Goal: Information Seeking & Learning: Learn about a topic

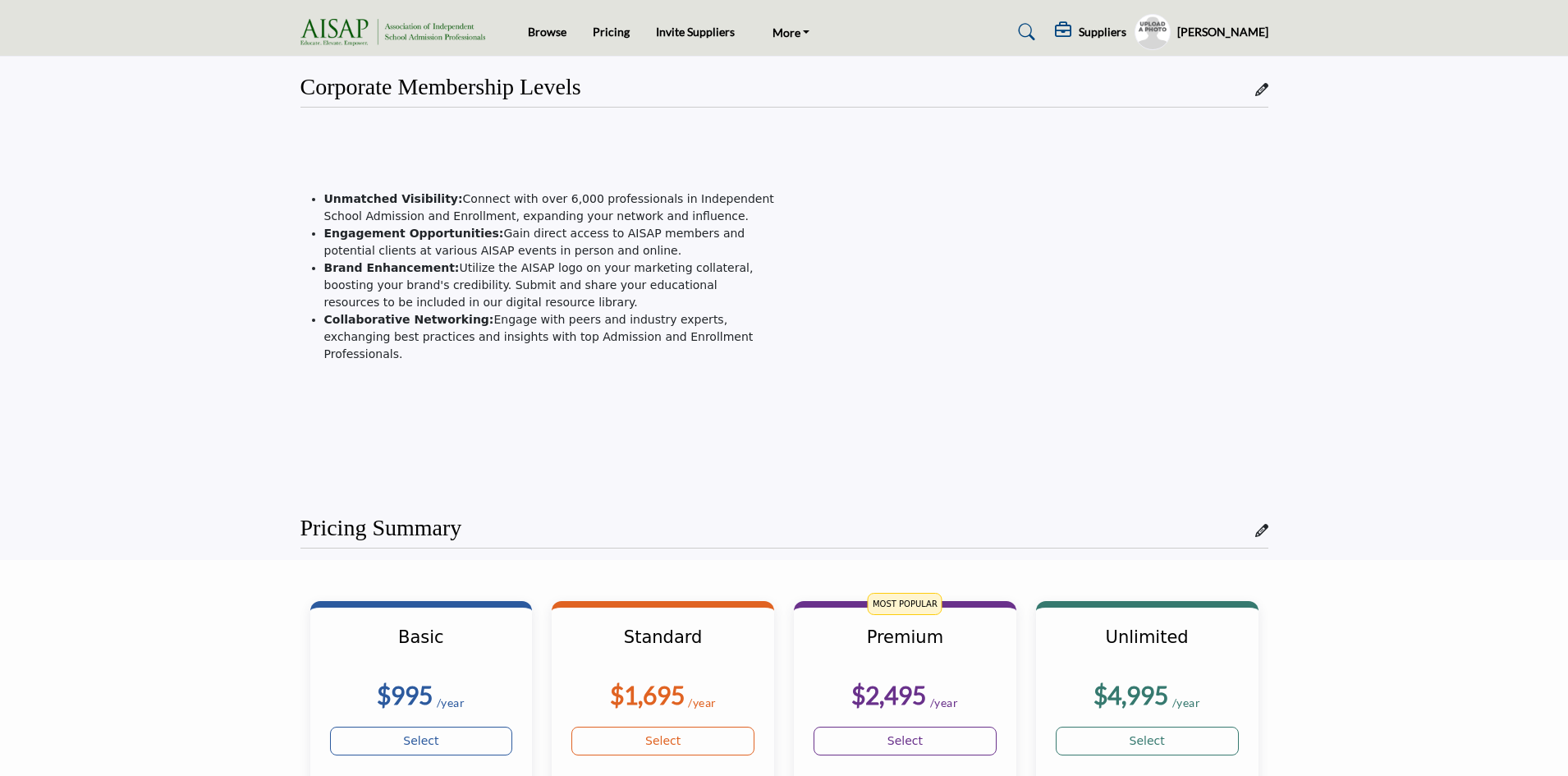
click at [1078, 32] on h5 "Suppliers" at bounding box center [1102, 32] width 48 height 15
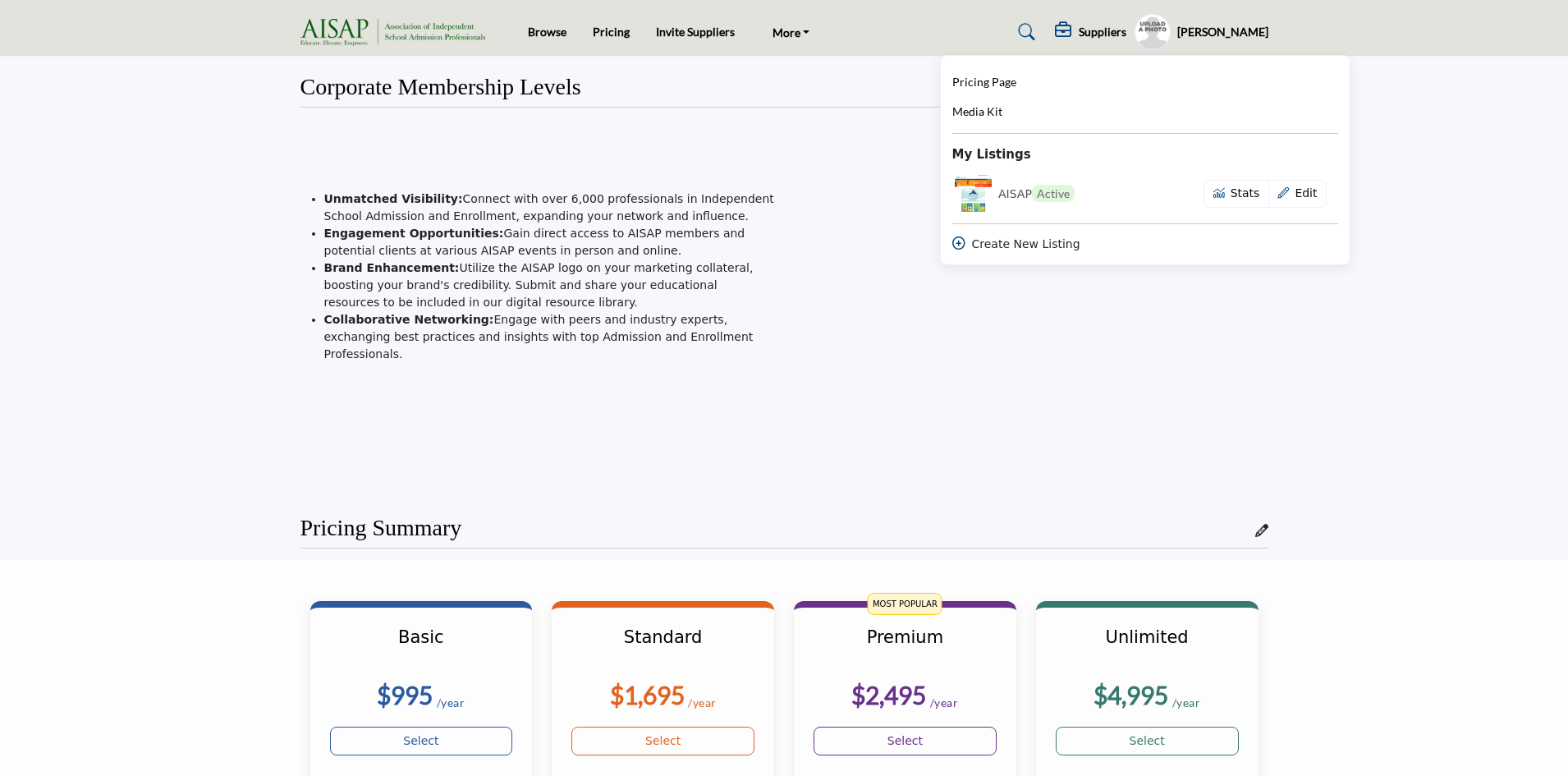
click at [782, 149] on div "Unmatched Visibility: Connect with over 6,000 professionals in Independent Scho…" at bounding box center [537, 305] width 493 height 362
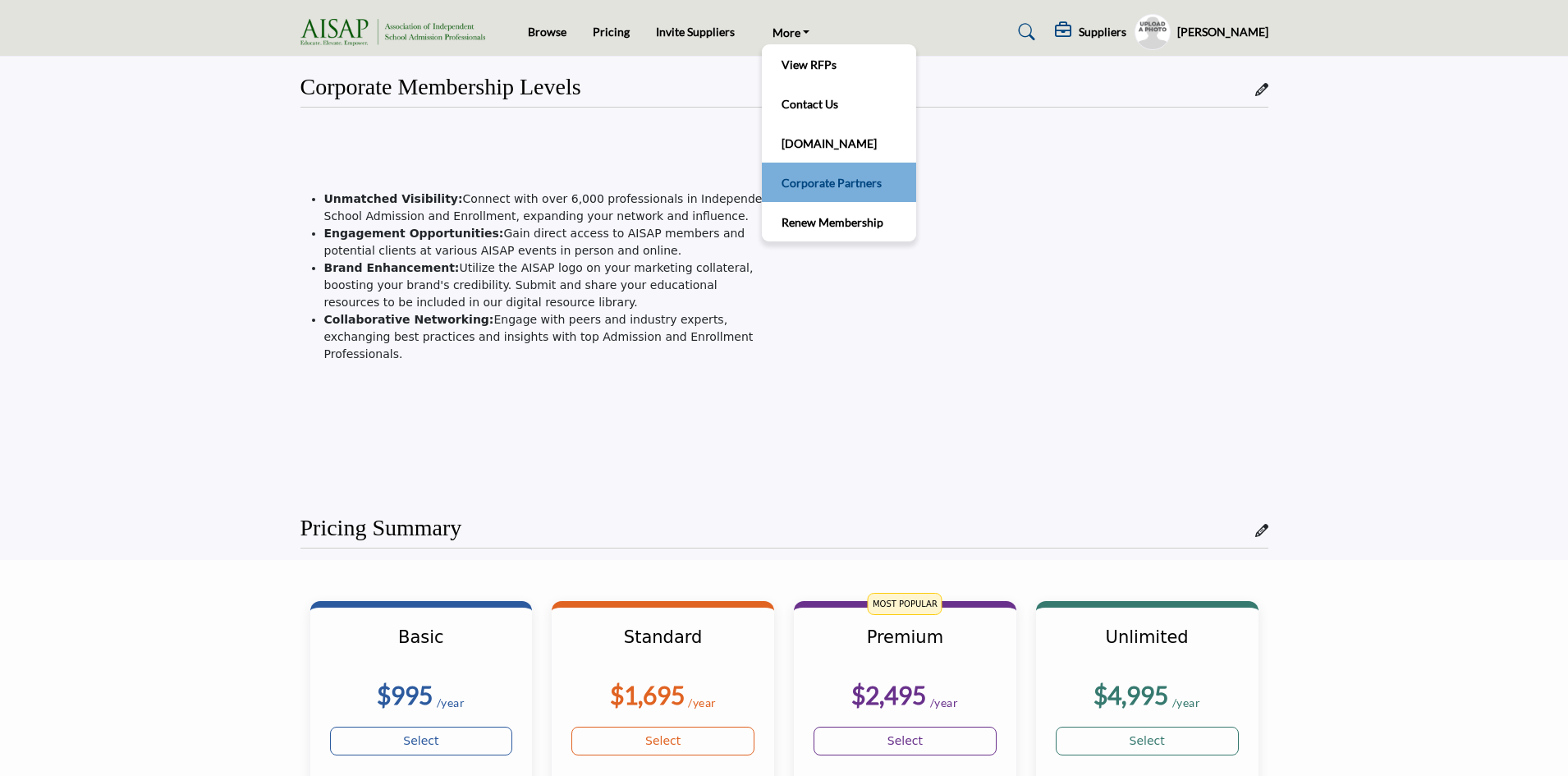
click at [840, 180] on link "Corporate Partners" at bounding box center [838, 182] width 138 height 23
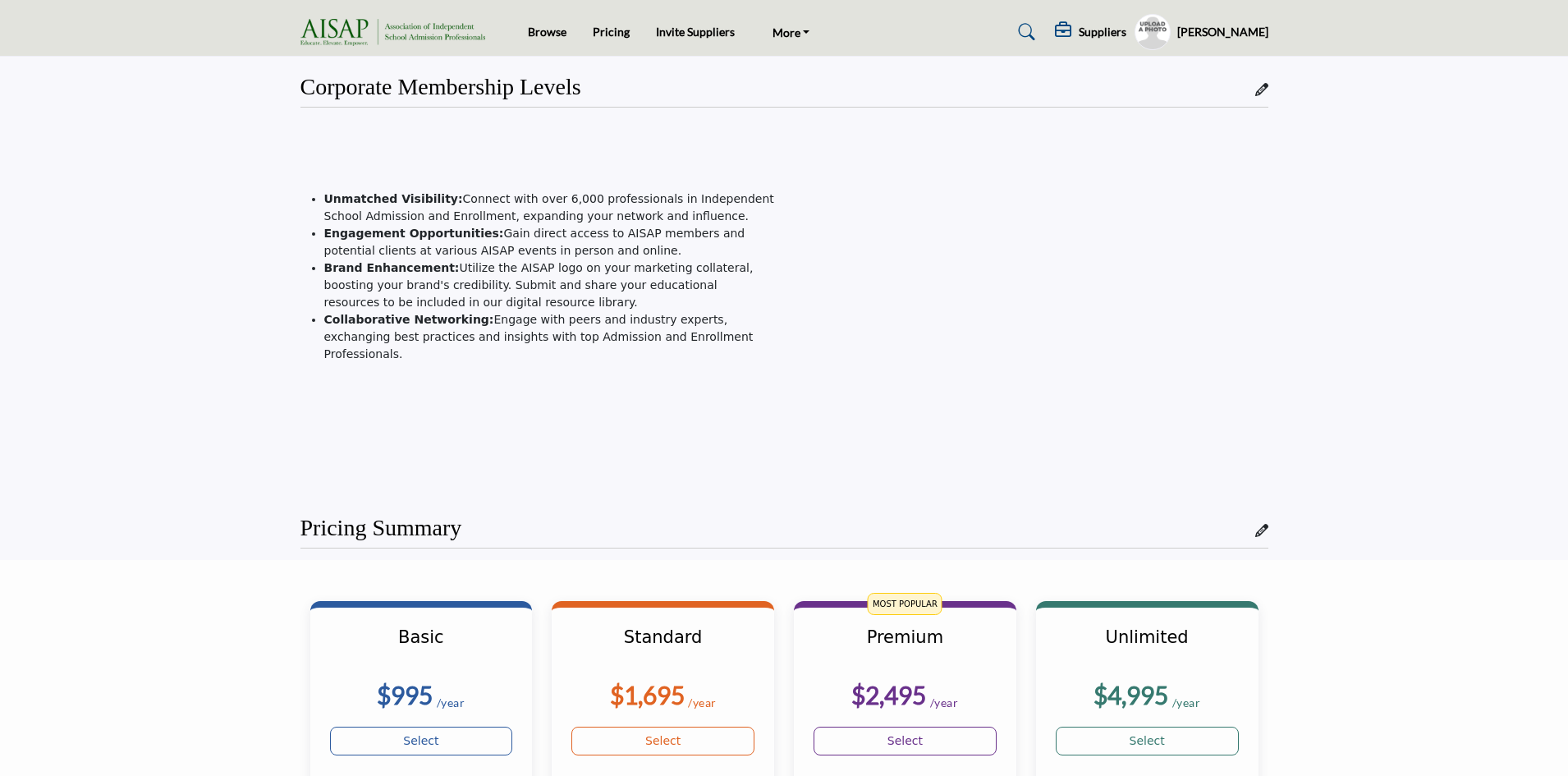
click at [1196, 31] on h5 "[PERSON_NAME]" at bounding box center [1222, 31] width 91 height 16
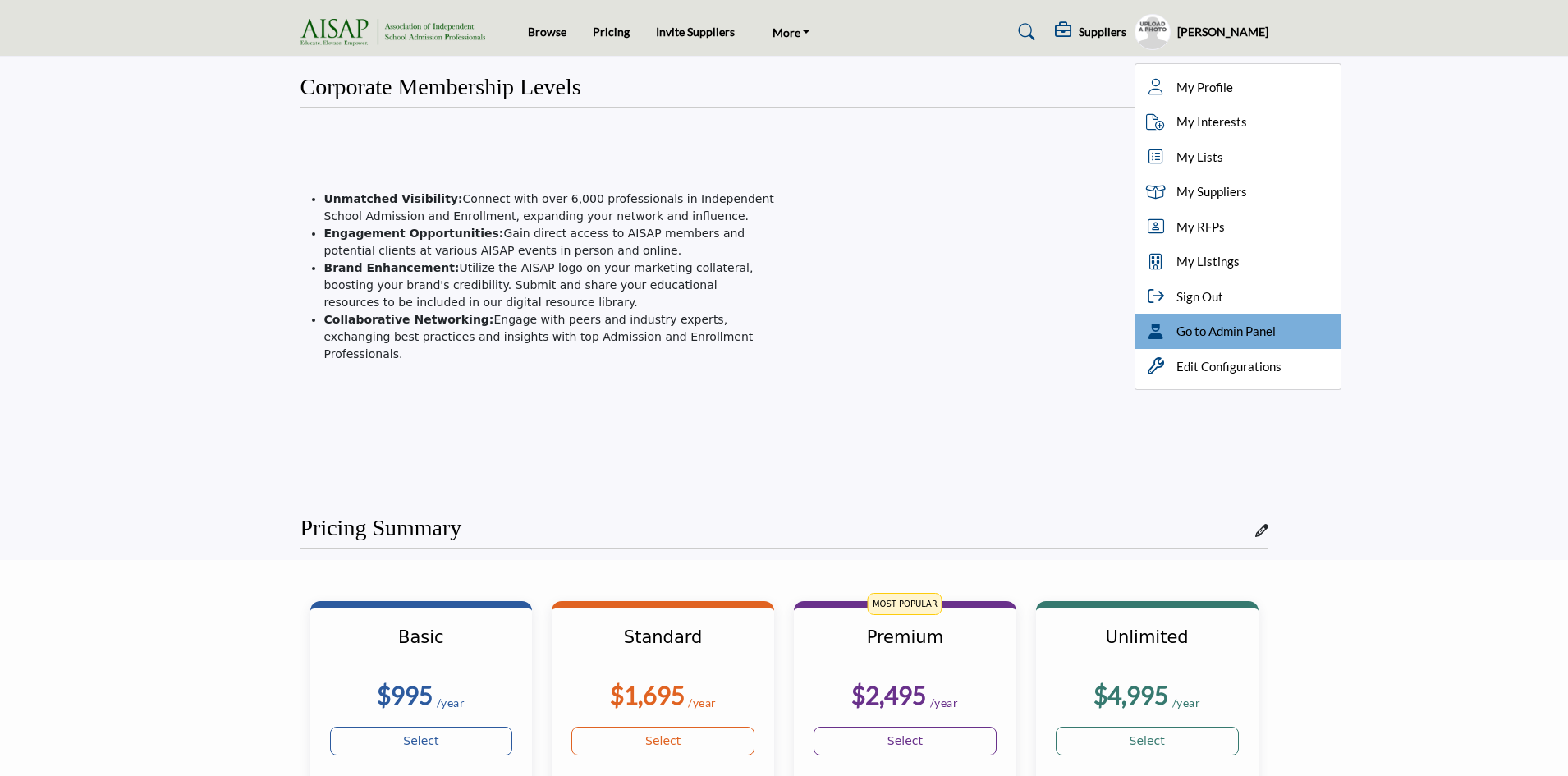
click at [1206, 332] on span "Go to Admin Panel" at bounding box center [1225, 331] width 99 height 19
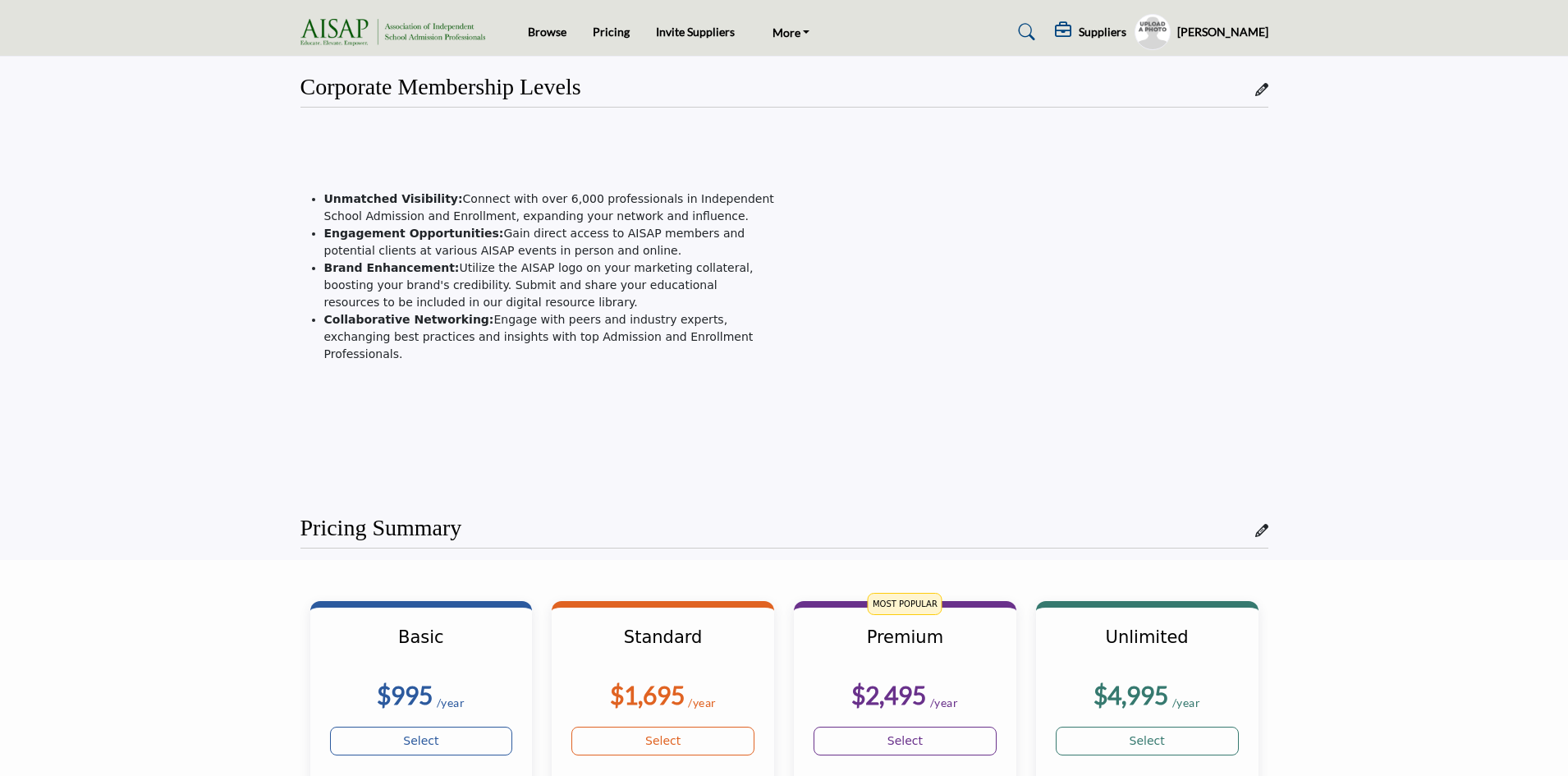
click at [1210, 36] on h5 "[PERSON_NAME]" at bounding box center [1222, 31] width 91 height 16
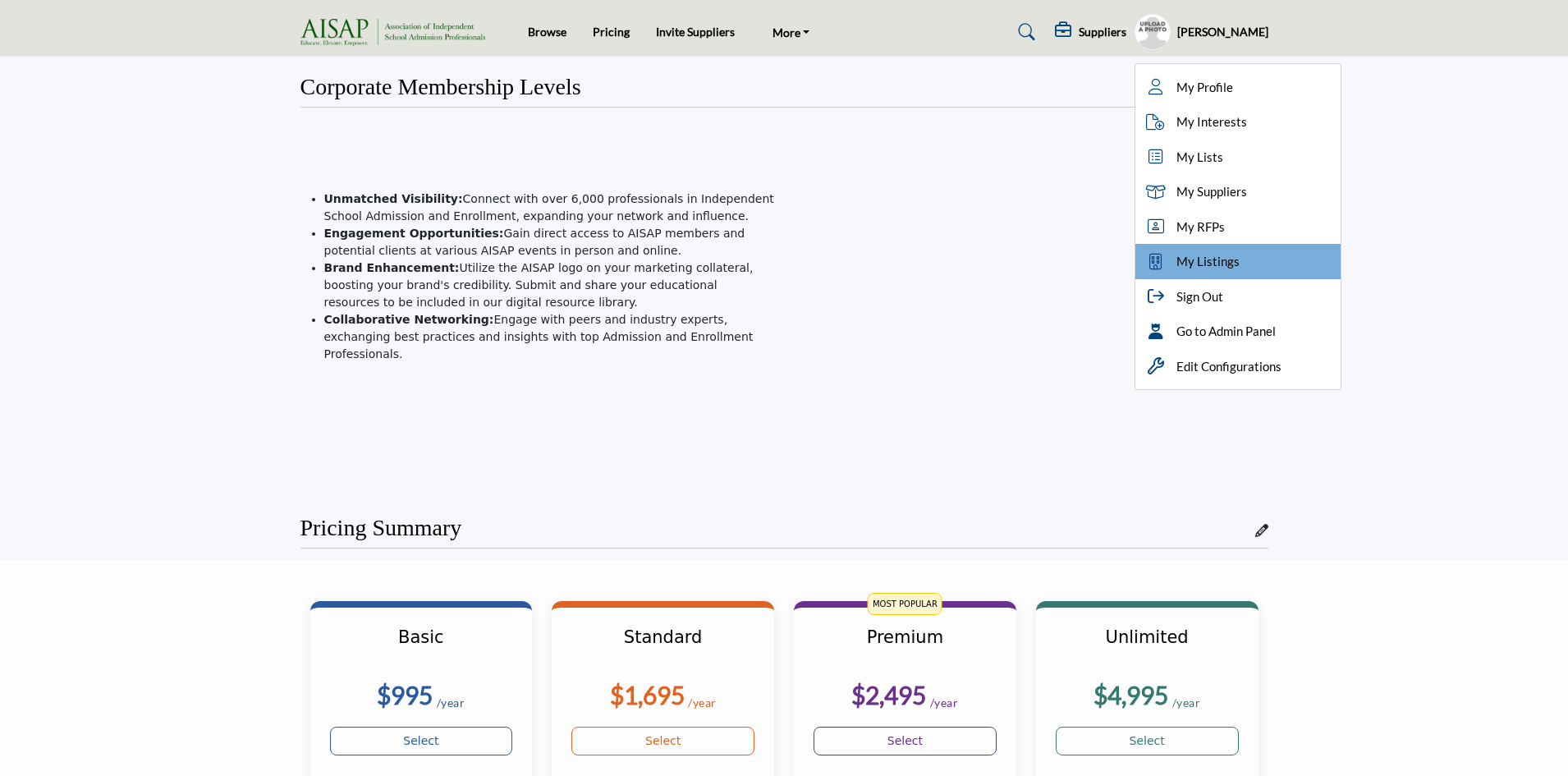
click at [1211, 269] on span "My Listings" at bounding box center [1207, 262] width 63 height 19
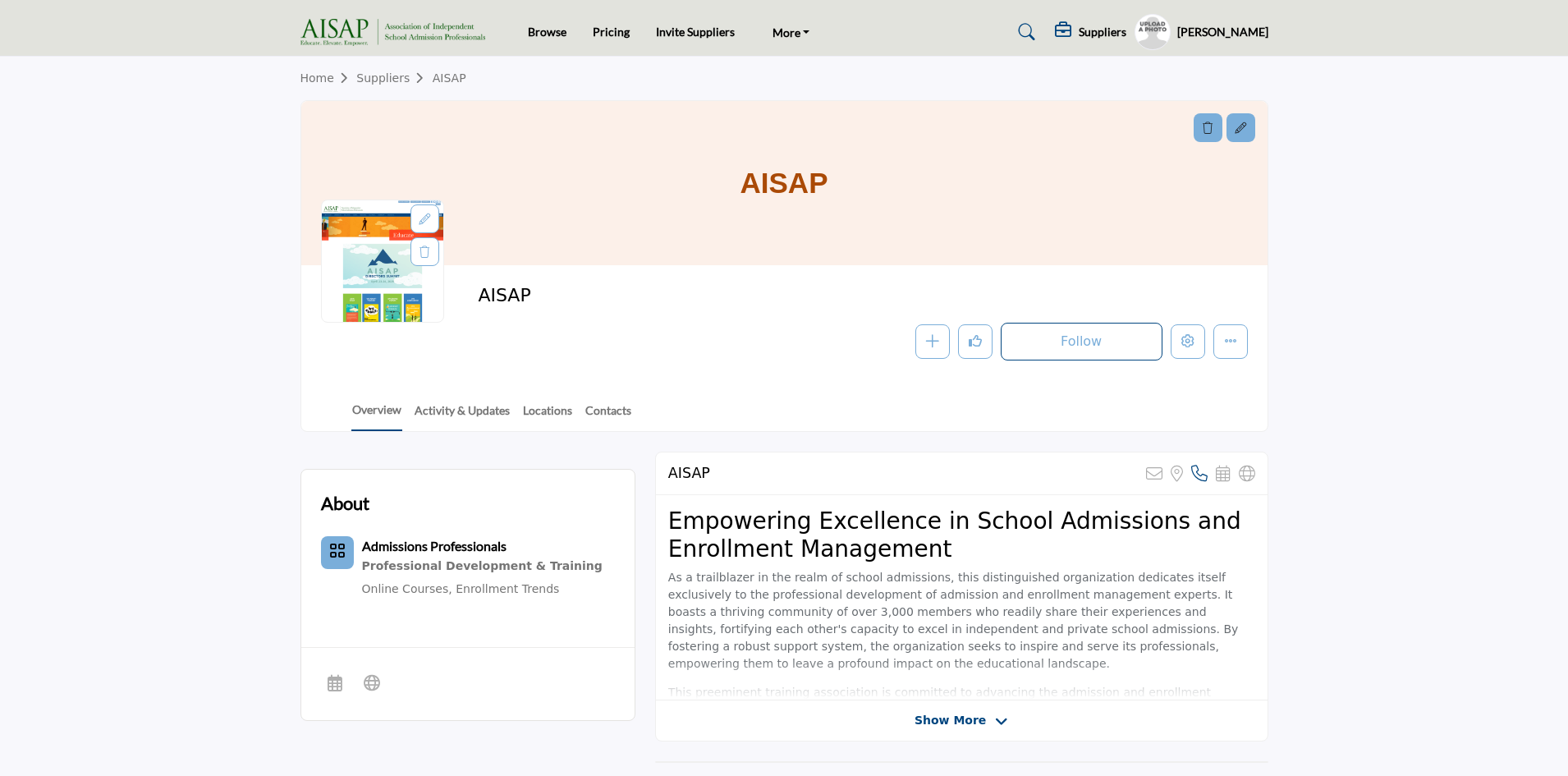
click at [329, 22] on img at bounding box center [397, 32] width 193 height 27
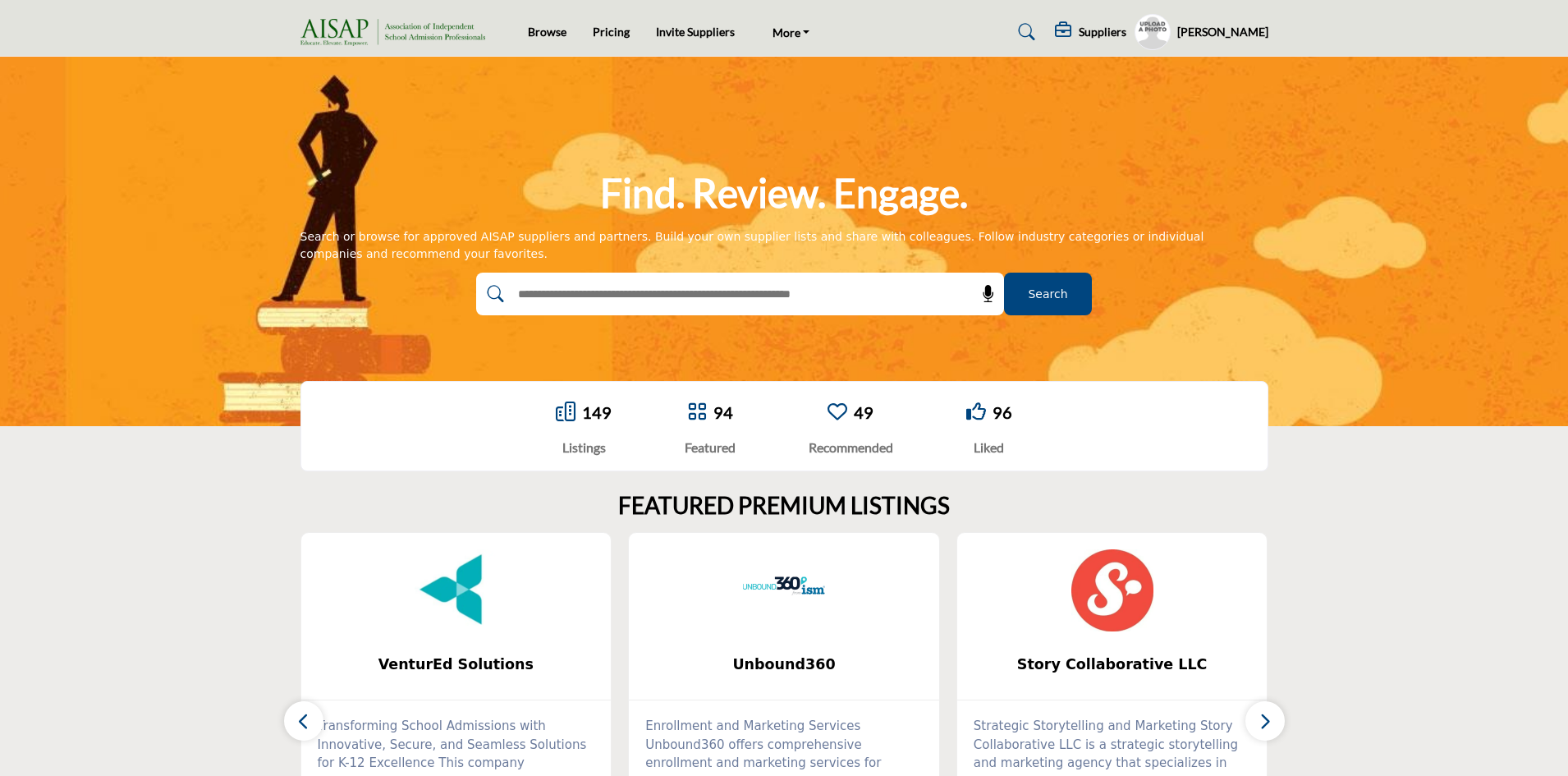
click at [656, 291] on input "text" at bounding box center [704, 294] width 391 height 24
type input "**********"
click at [1004, 272] on button "Search" at bounding box center [1048, 293] width 88 height 42
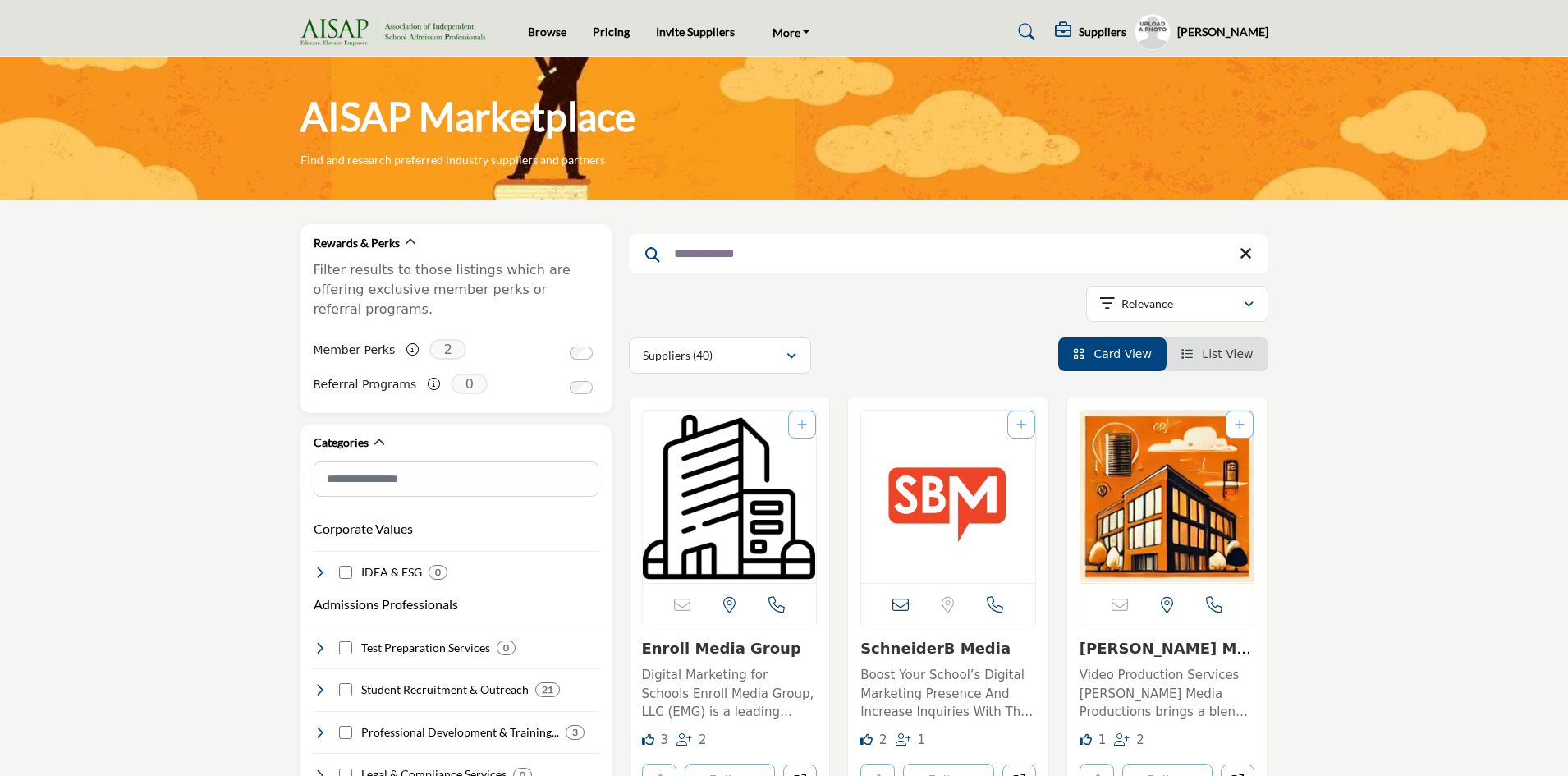
click at [678, 647] on link "Enroll Media Group" at bounding box center [722, 647] width 160 height 17
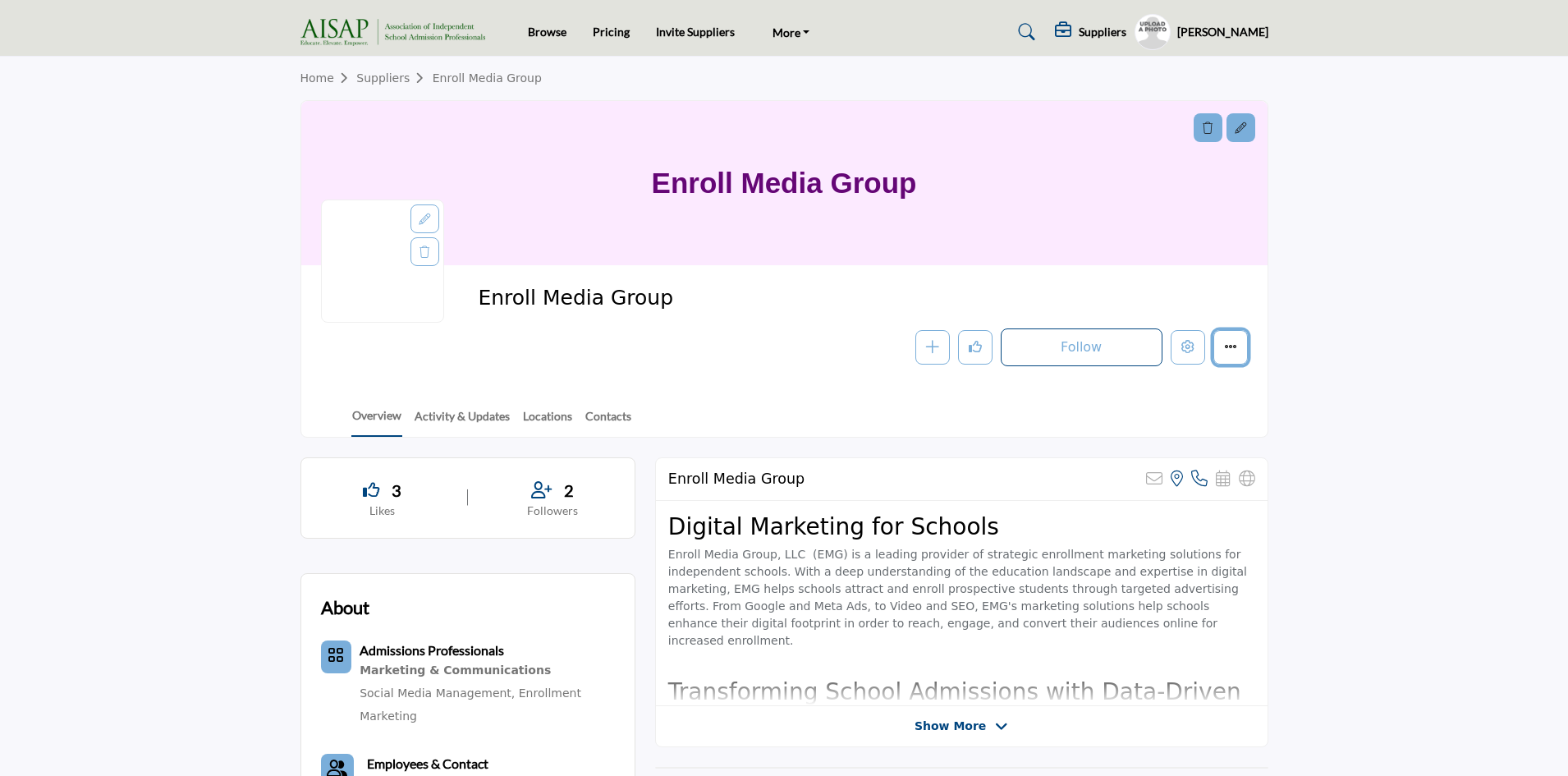
click at [1232, 357] on button "More details" at bounding box center [1230, 347] width 35 height 35
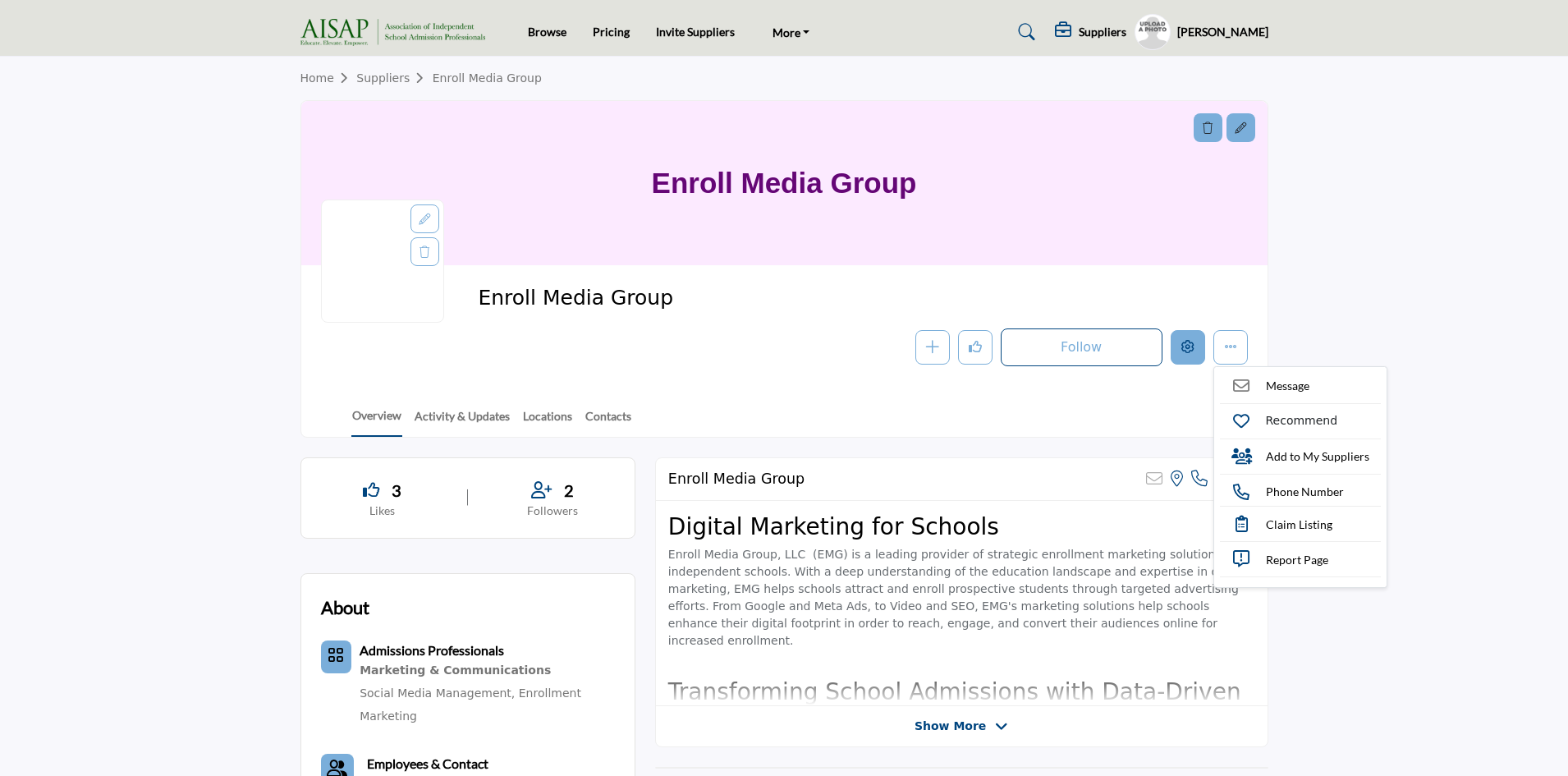
click at [1182, 348] on icon "Edit company" at bounding box center [1188, 346] width 13 height 13
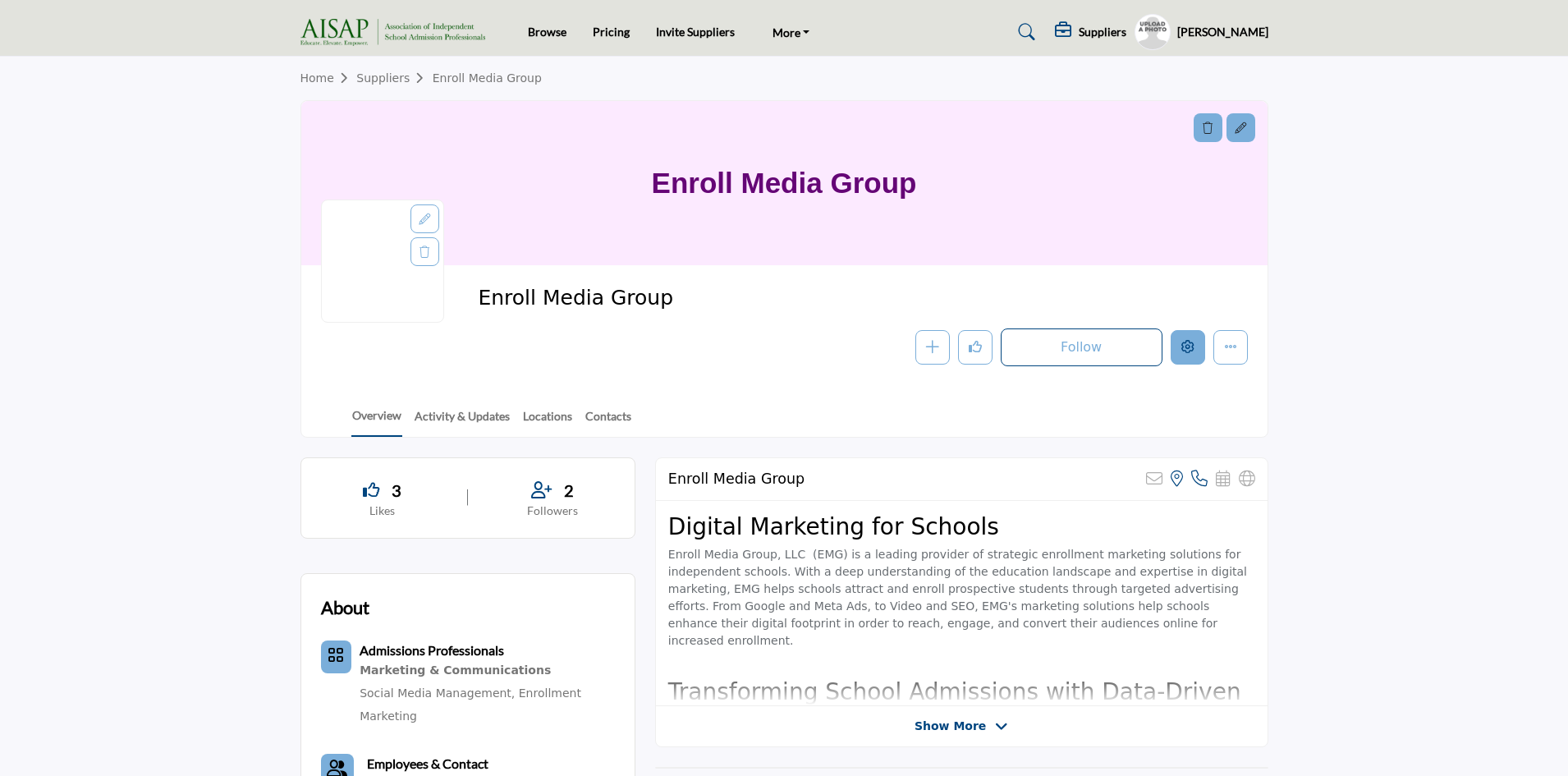
click at [1189, 346] on icon "Edit company" at bounding box center [1188, 346] width 13 height 13
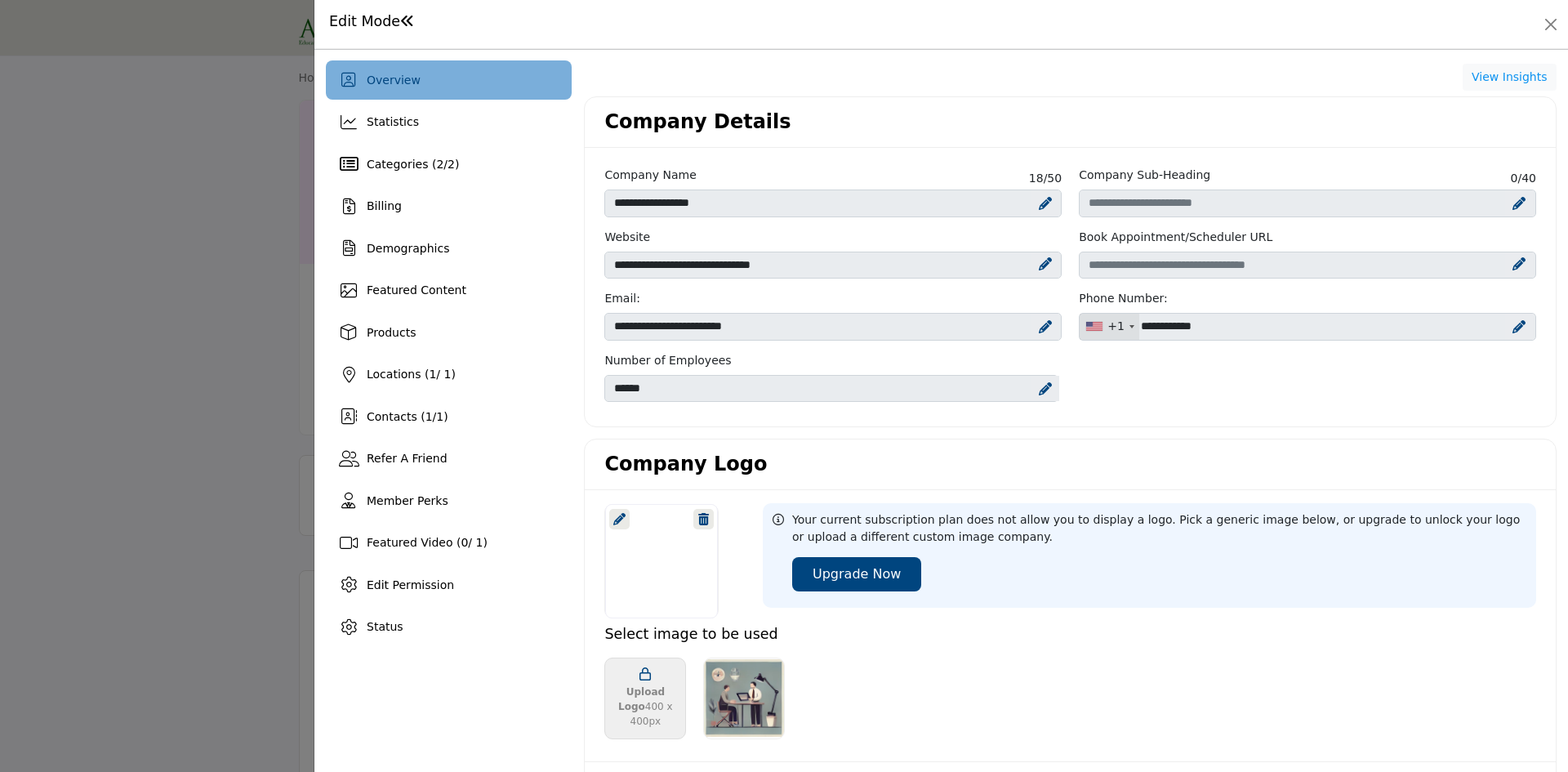
click at [361, 226] on div "Overview Statistics Categories ( 2 / 2 ) Billing Products" at bounding box center [448, 354] width 246 height 586
click at [384, 207] on span "Billing" at bounding box center [385, 205] width 35 height 13
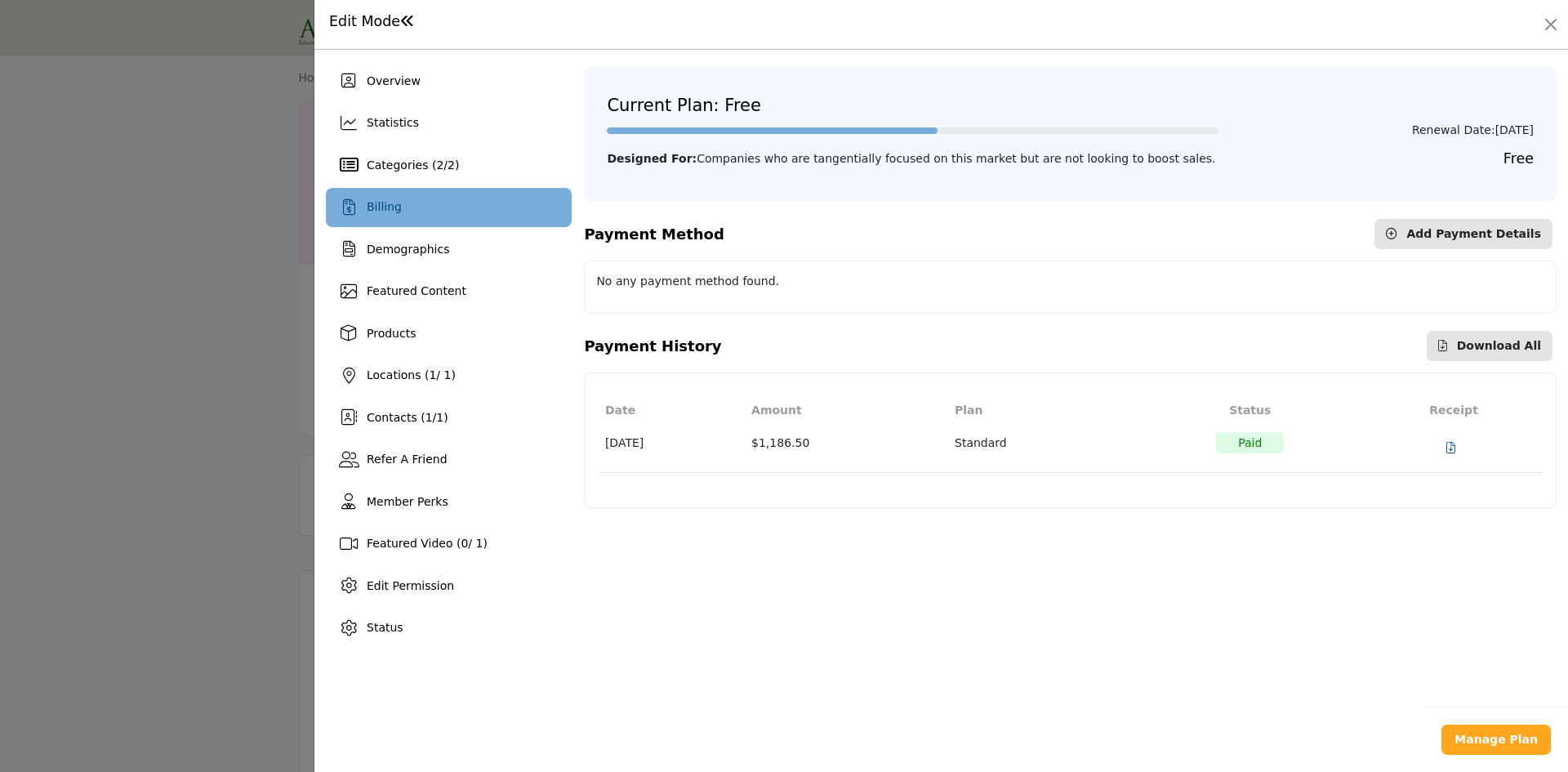
click at [374, 29] on h1 "Edit Mode" at bounding box center [372, 21] width 86 height 17
click at [384, 21] on h1 "Edit Mode" at bounding box center [372, 21] width 86 height 17
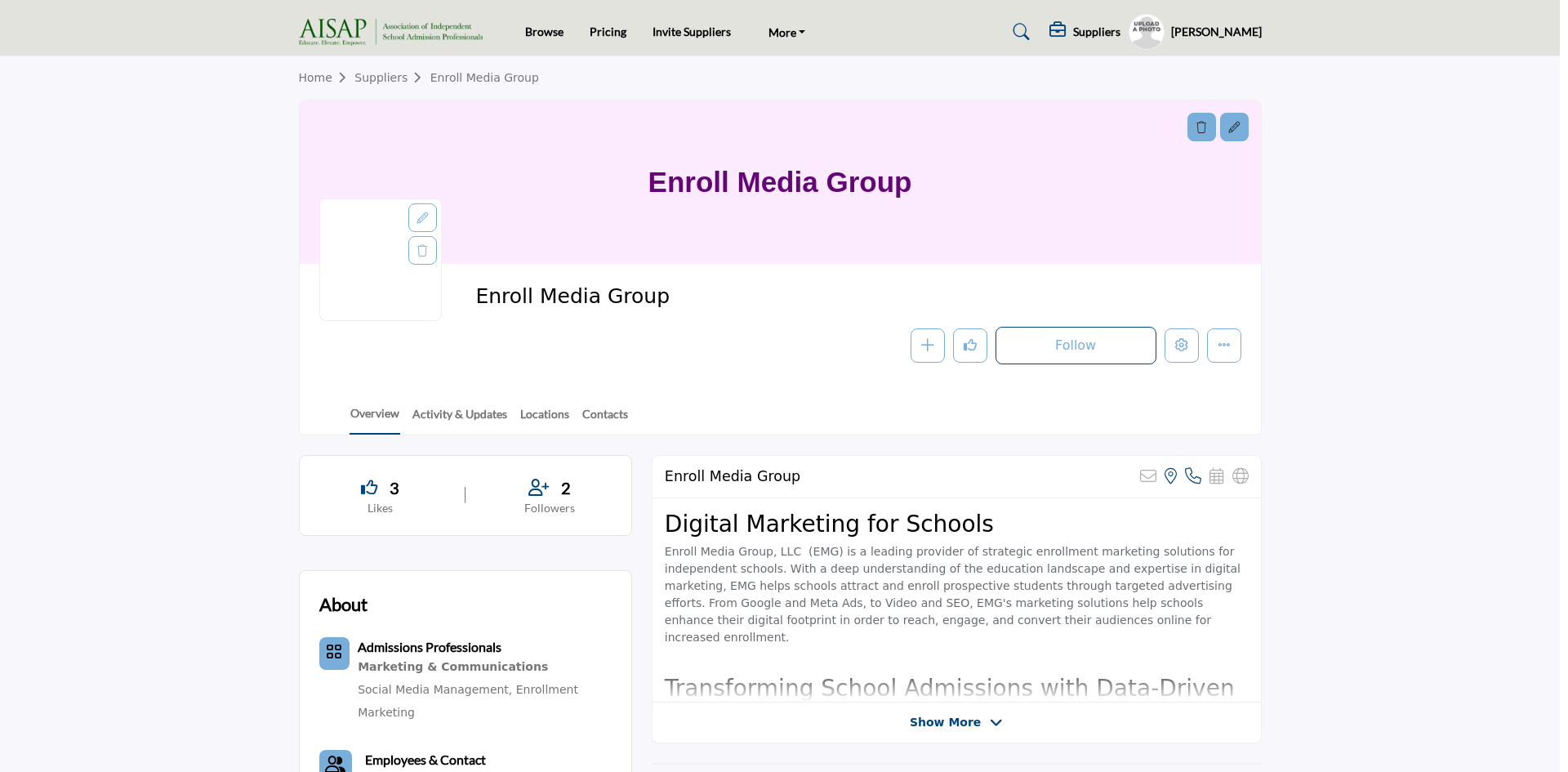
drag, startPoint x: 221, startPoint y: 232, endPoint x: 231, endPoint y: 232, distance: 10.0
click at [223, 232] on div at bounding box center [784, 386] width 1568 height 772
